Goal: Information Seeking & Learning: Find specific fact

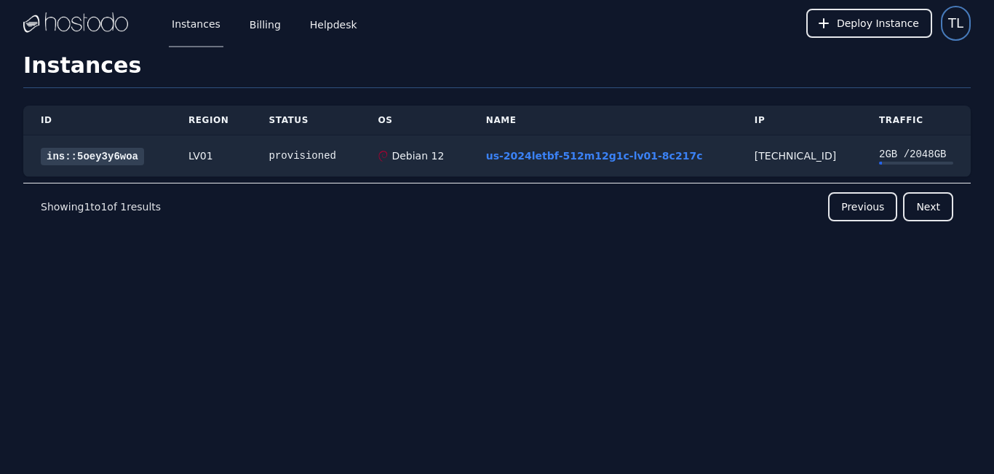
click at [954, 21] on span "TL" at bounding box center [955, 23] width 15 height 20
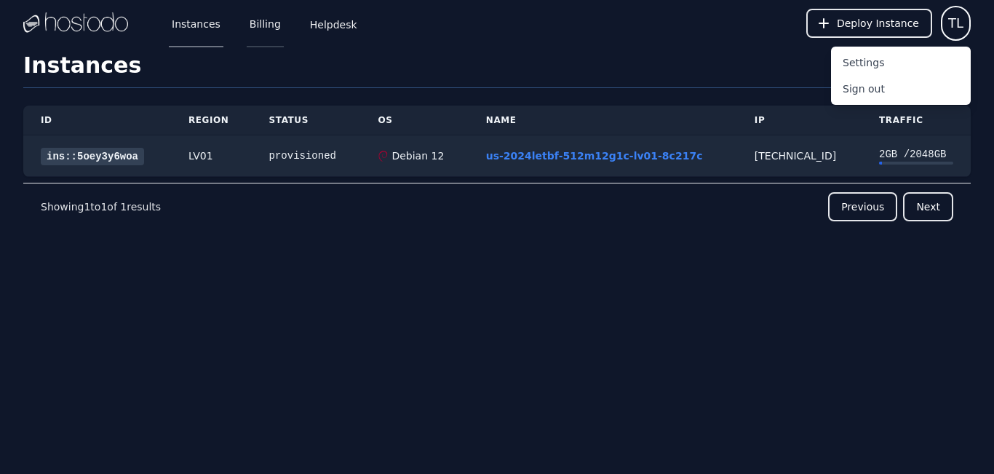
click at [251, 32] on link "Billing" at bounding box center [265, 23] width 37 height 48
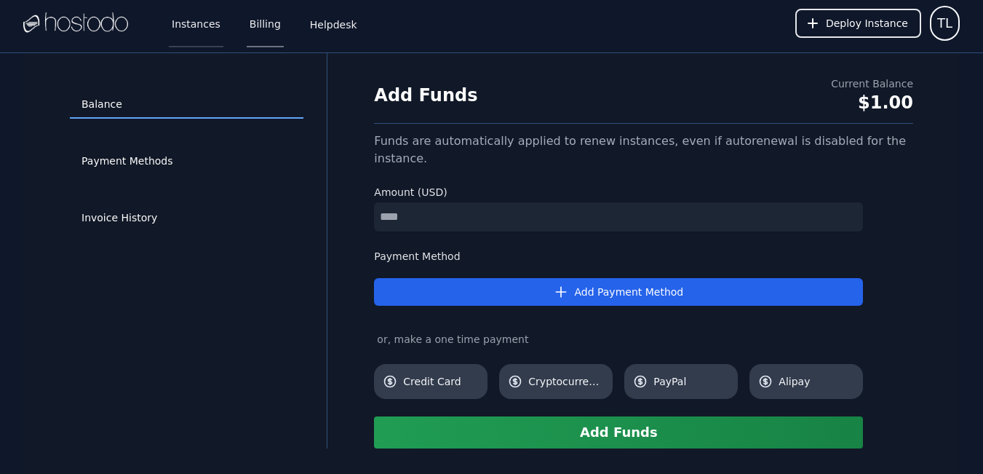
click at [194, 39] on link "Instances" at bounding box center [196, 23] width 55 height 48
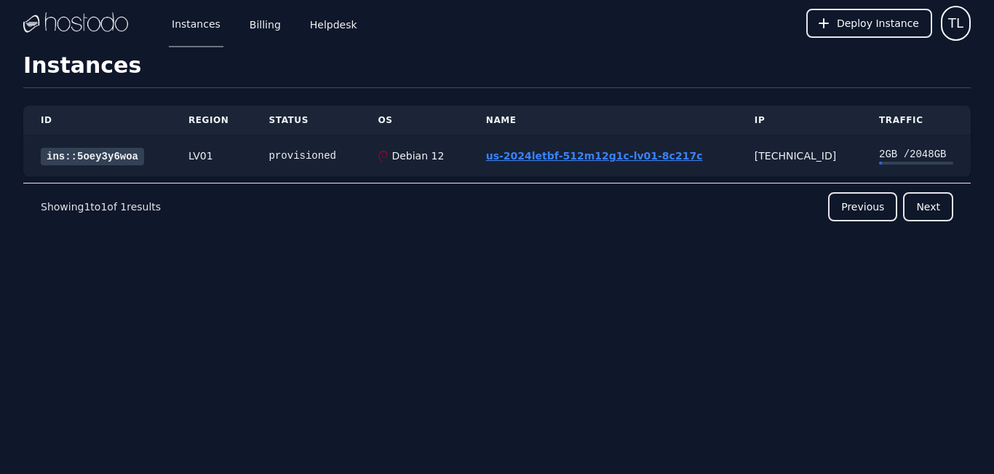
click at [596, 156] on link "us-2024letbf-512m12g1c-lv01-8c217c" at bounding box center [594, 156] width 217 height 12
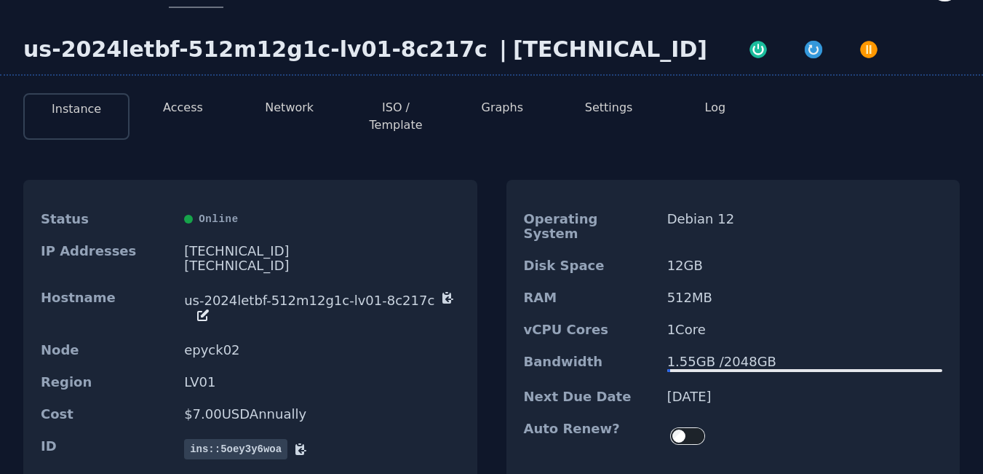
scroll to position [73, 0]
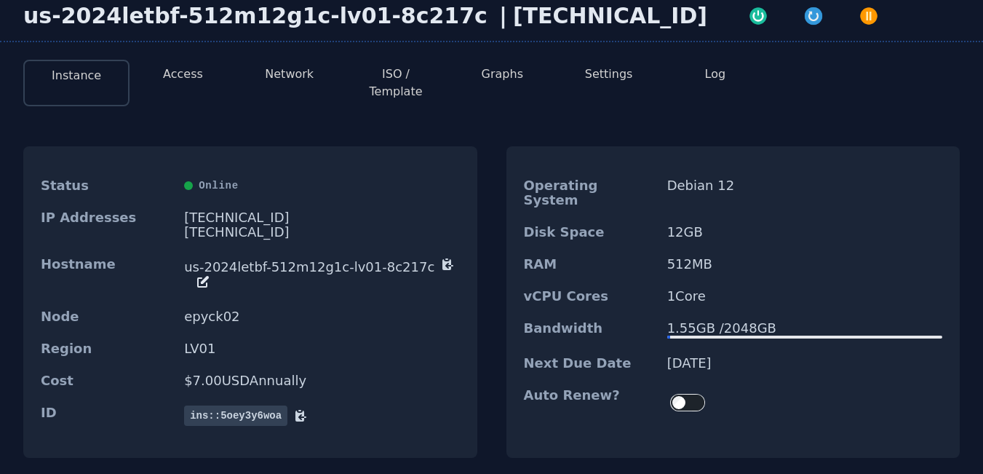
click at [271, 225] on div "2604:5040:11:1e8:3adc:6272:8cb0:9fc0/64" at bounding box center [321, 232] width 275 height 15
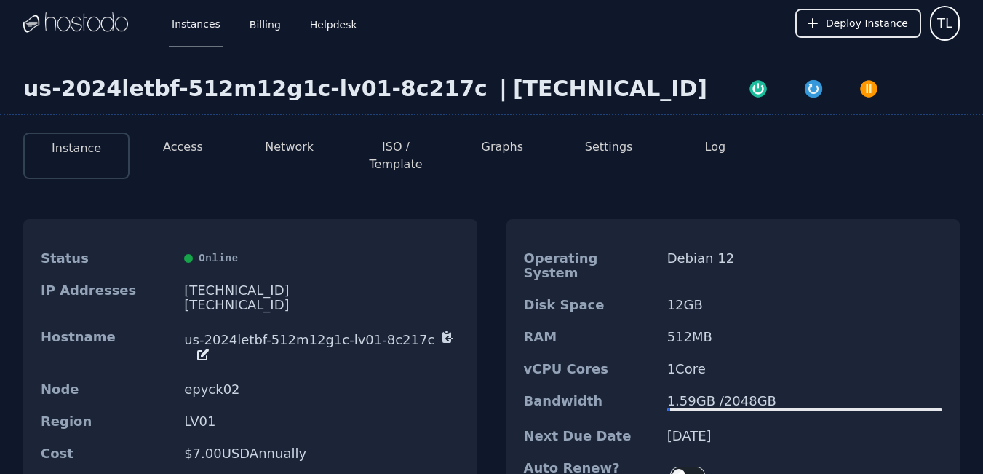
click at [238, 298] on div "[TECHNICAL_ID]" at bounding box center [321, 305] width 275 height 15
click at [277, 151] on button "Network" at bounding box center [289, 146] width 49 height 17
click at [295, 143] on button "Network" at bounding box center [289, 146] width 49 height 17
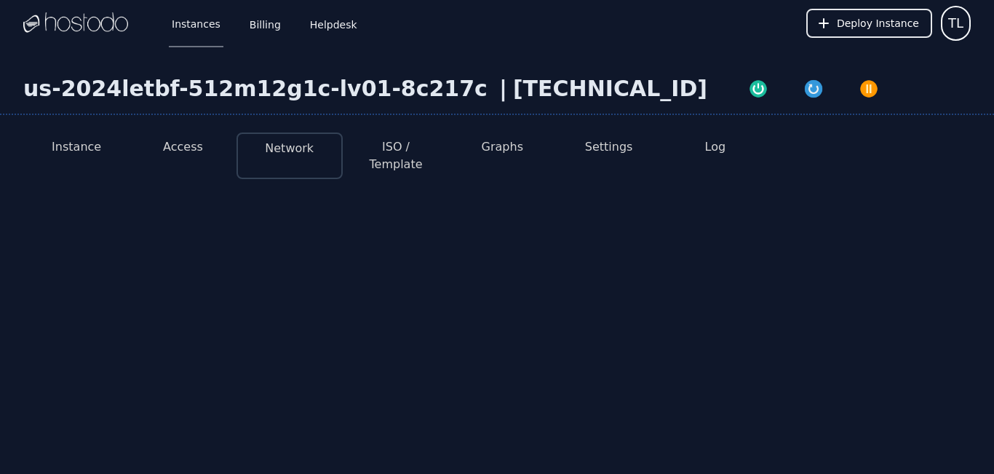
click at [292, 145] on button "Network" at bounding box center [289, 148] width 49 height 17
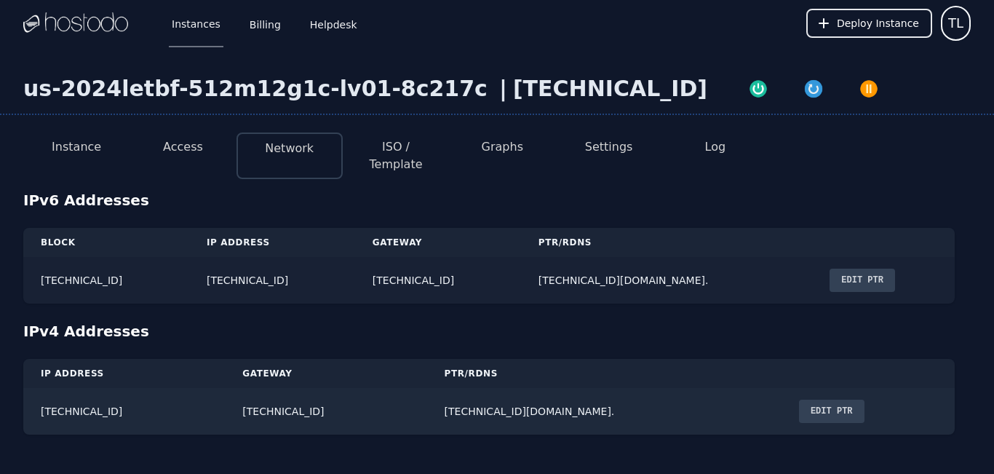
drag, startPoint x: 531, startPoint y: 264, endPoint x: 31, endPoint y: 269, distance: 500.5
click at [31, 269] on tr "[TECHNICAL_ID] [TECHNICAL_ID] [TECHNICAL_ID] [TECHNICAL_ID][DOMAIN_NAME]. Edit …" at bounding box center [488, 280] width 931 height 47
copy tr "[TECHNICAL_ID] [TECHNICAL_ID] [TECHNICAL_ID]"
click at [77, 34] on img at bounding box center [75, 23] width 105 height 22
click at [58, 162] on li "Instance" at bounding box center [76, 155] width 106 height 47
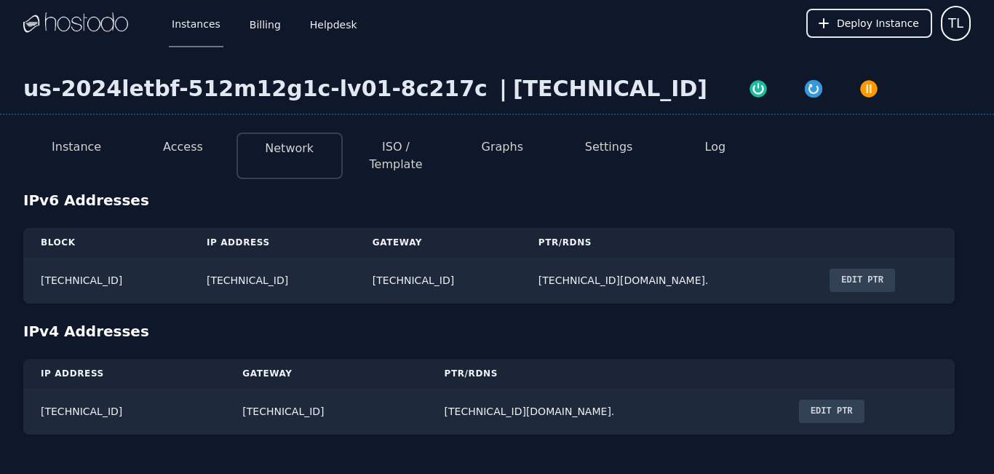
click at [73, 143] on button "Instance" at bounding box center [76, 146] width 49 height 17
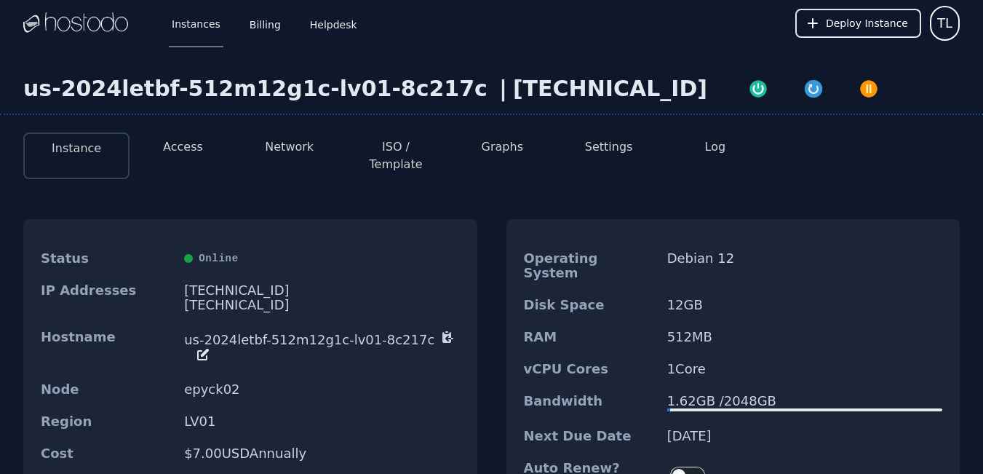
click at [916, 99] on div "us-2024letbf-512m12g1c-lv01-8c217c | [TECHNICAL_ID]" at bounding box center [491, 95] width 983 height 39
